Goal: Transaction & Acquisition: Purchase product/service

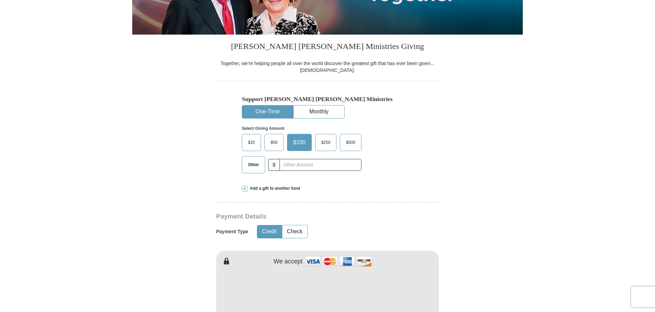
click at [276, 143] on span "$50" at bounding box center [274, 142] width 14 height 10
click at [0, 0] on input "$50" at bounding box center [0, 0] width 0 height 0
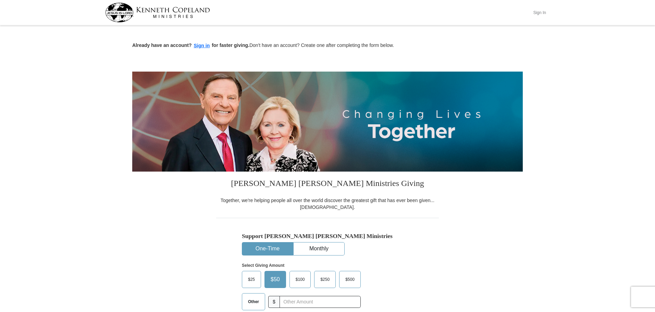
click at [539, 11] on button "Sign In" at bounding box center [539, 12] width 21 height 11
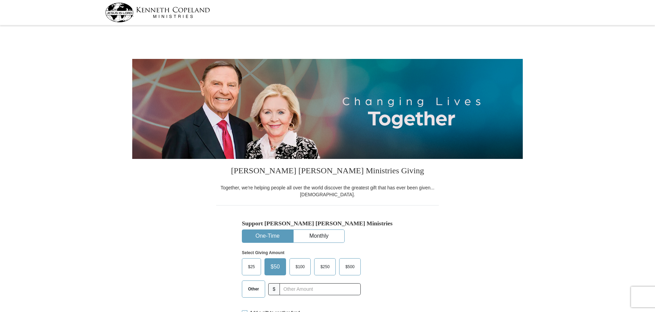
select select "FL"
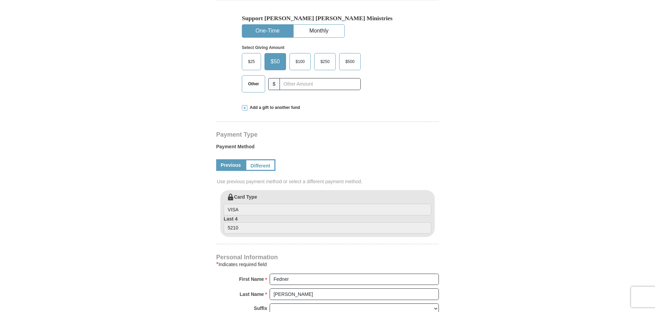
scroll to position [206, 0]
click at [261, 210] on input "VISA" at bounding box center [328, 209] width 208 height 12
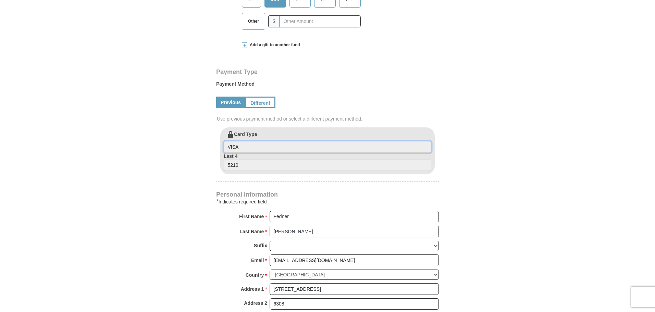
scroll to position [308, 0]
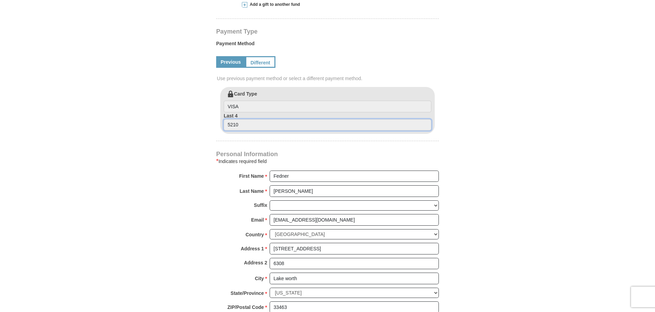
click at [247, 125] on input "5210" at bounding box center [328, 125] width 208 height 12
click at [246, 101] on input "VISA" at bounding box center [328, 107] width 208 height 12
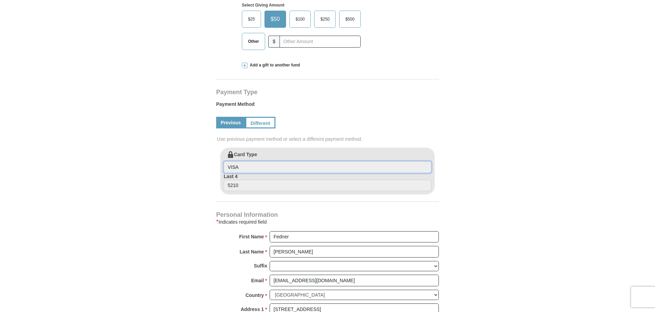
scroll to position [240, 0]
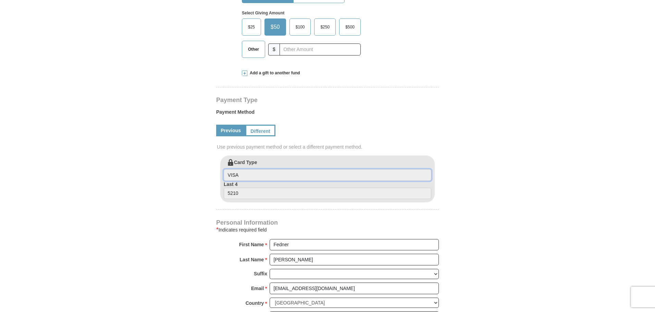
click at [256, 173] on input "VISA" at bounding box center [328, 175] width 208 height 12
click at [243, 111] on label "Payment Method" at bounding box center [327, 114] width 223 height 10
click at [258, 131] on link "Different" at bounding box center [259, 131] width 29 height 12
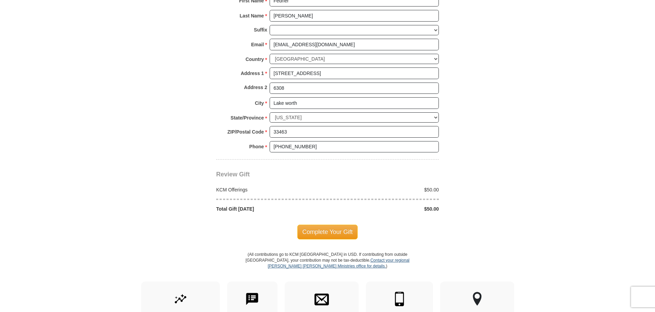
scroll to position [582, 0]
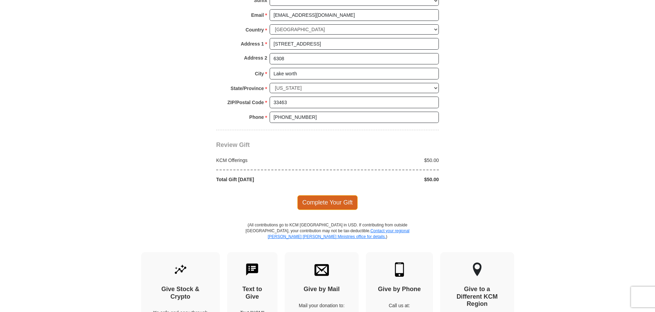
click at [334, 202] on span "Complete Your Gift" at bounding box center [327, 202] width 61 height 14
